Goal: Submit feedback/report problem

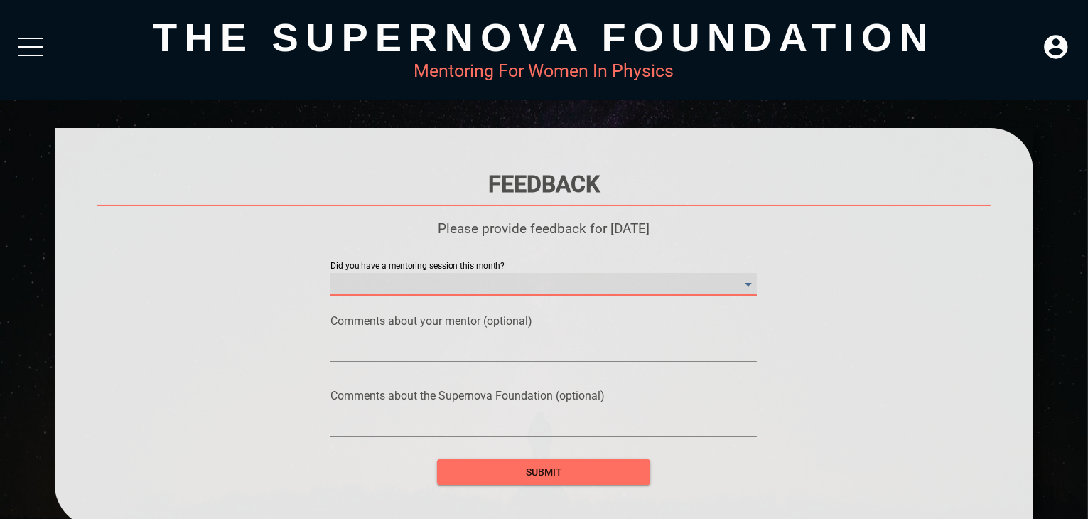
click at [431, 285] on month\? "​" at bounding box center [543, 284] width 426 height 23
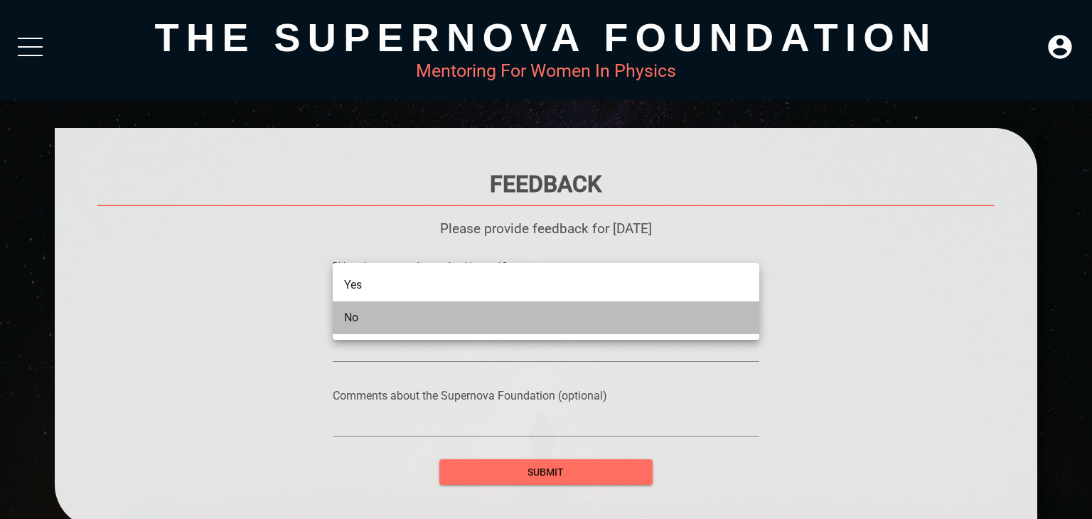
click at [399, 316] on li "No" at bounding box center [546, 317] width 426 height 33
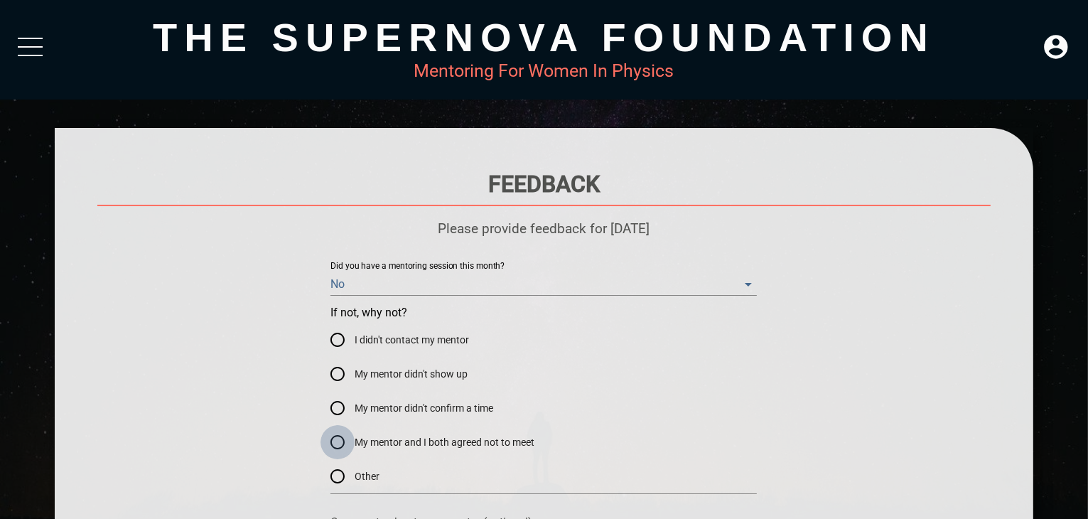
click at [338, 437] on input "My mentor and I both agreed not to meet" at bounding box center [338, 442] width 34 height 34
radio input "true"
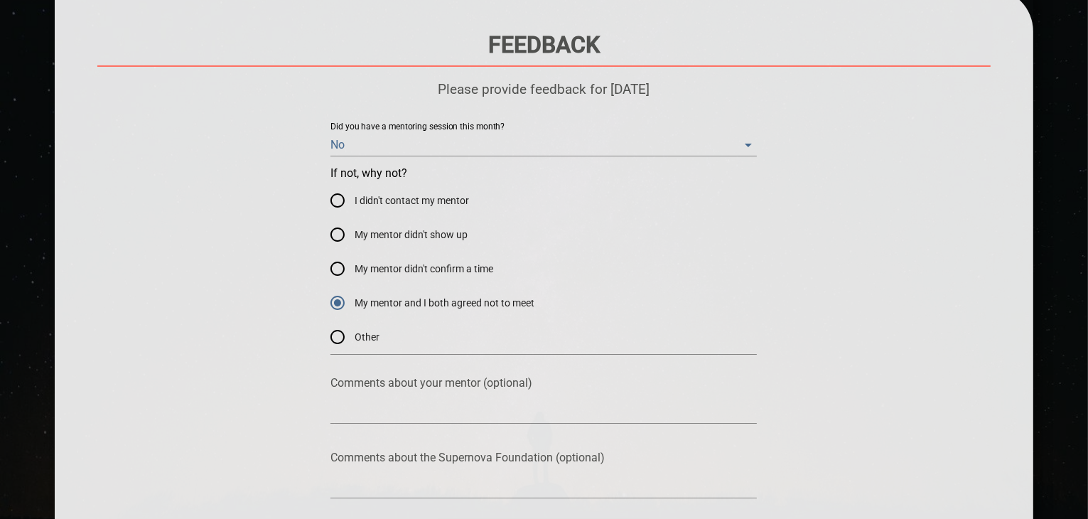
scroll to position [142, 0]
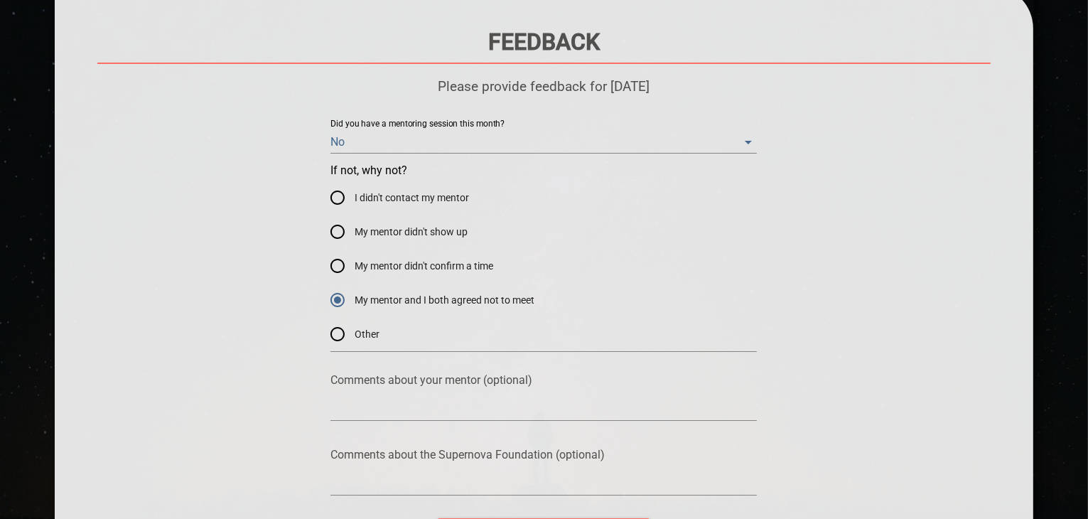
click at [364, 410] on textarea at bounding box center [543, 409] width 426 height 14
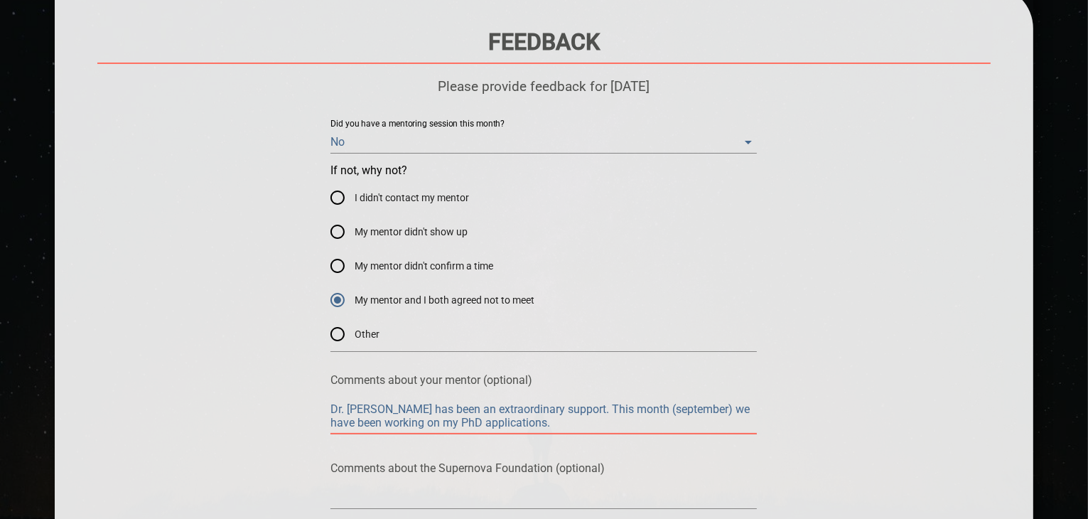
scroll to position [284, 0]
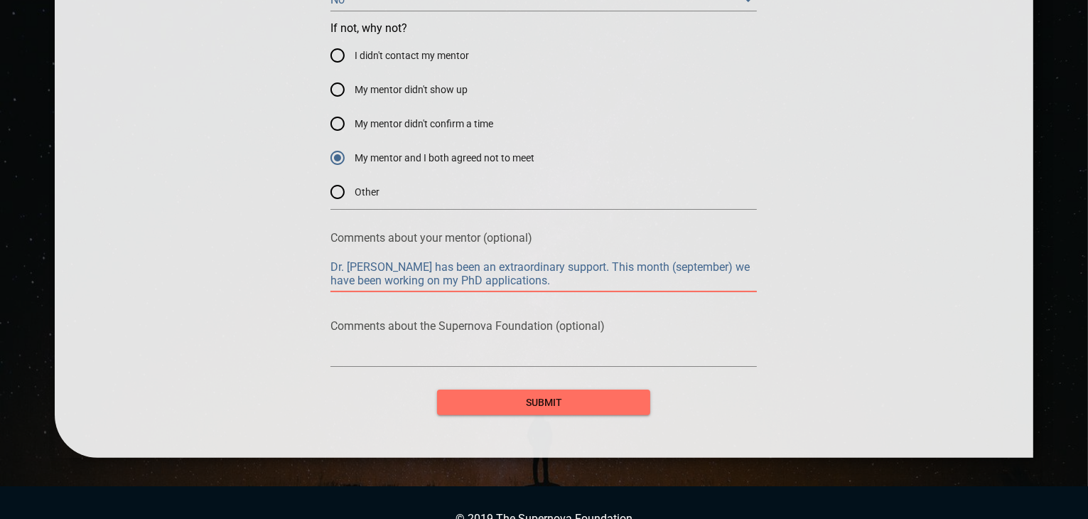
type textarea "Dr. [PERSON_NAME] has been an extraordinary support. This month (september) we …"
click at [435, 356] on textarea at bounding box center [543, 355] width 426 height 14
type textarea "I"
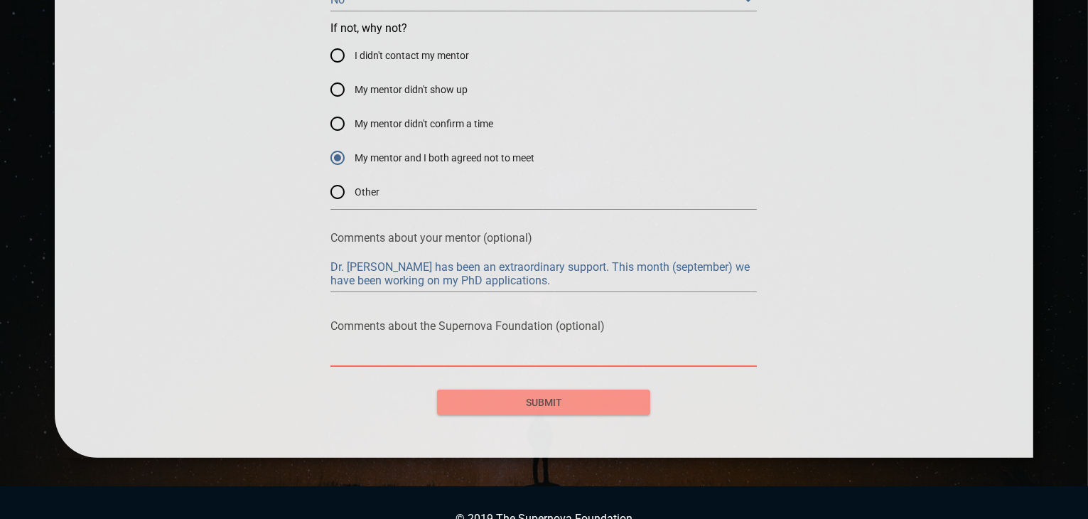
click at [484, 394] on span "submit" at bounding box center [543, 403] width 190 height 18
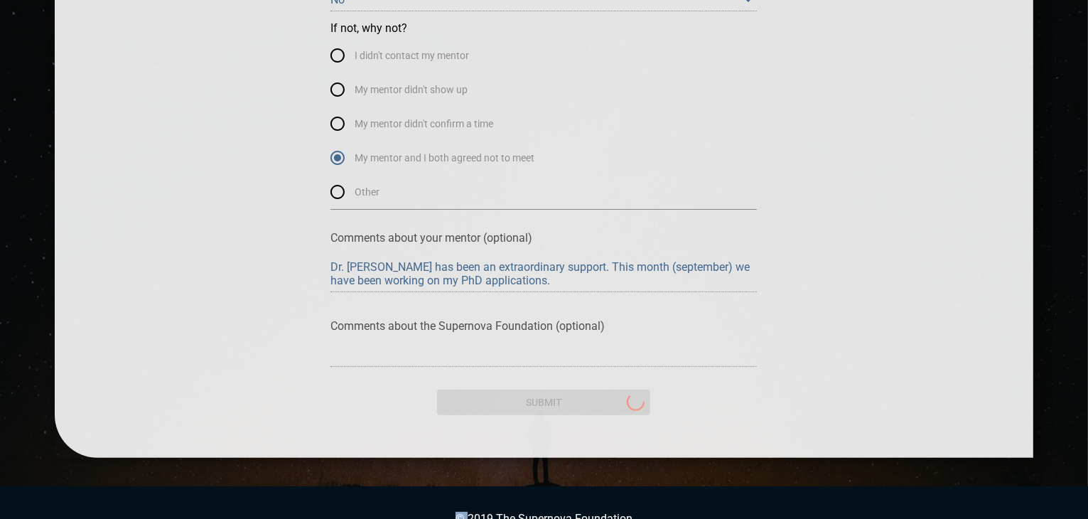
click at [484, 394] on div "submit" at bounding box center [543, 393] width 213 height 43
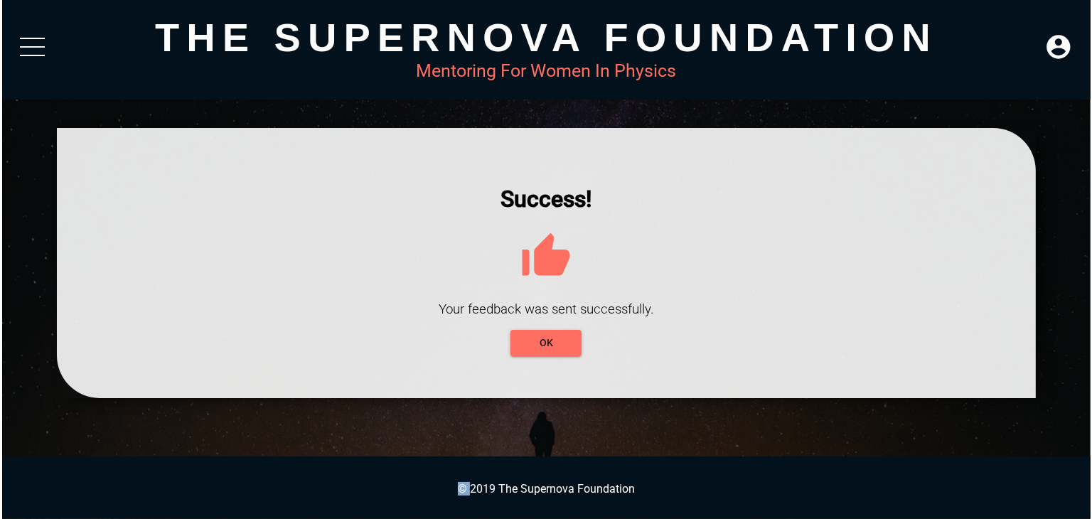
scroll to position [0, 0]
